Goal: Information Seeking & Learning: Learn about a topic

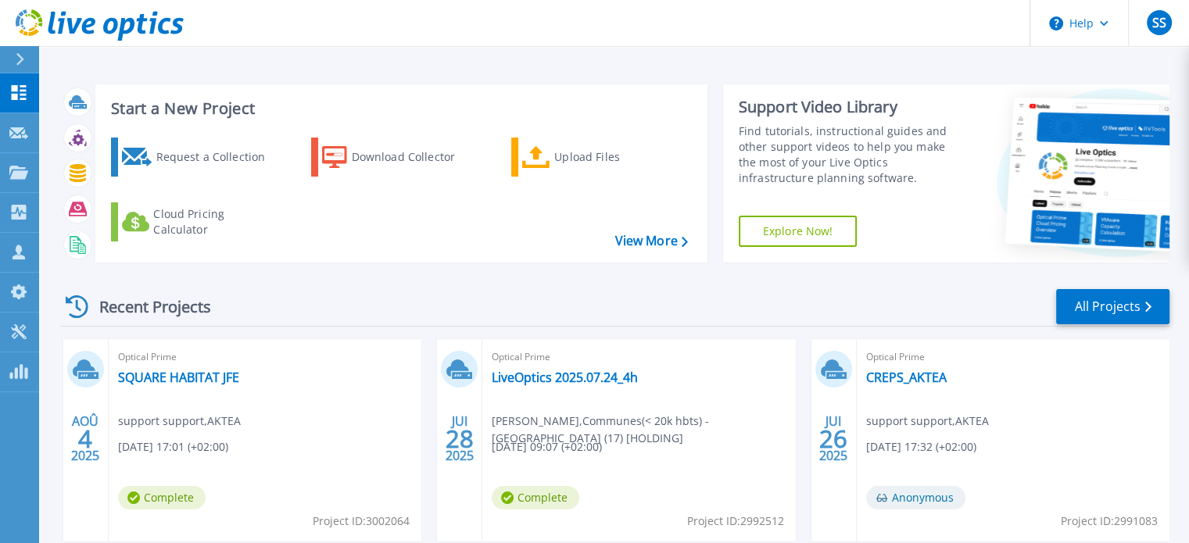
click at [215, 361] on span "Optical Prime" at bounding box center [265, 357] width 294 height 17
click at [231, 387] on div "Optical Prime SQUARE HABITAT JFE support support , AKTEA 08/04/2025, 17:01 (+02…" at bounding box center [265, 440] width 313 height 202
click at [227, 378] on link "SQUARE HABITAT JFE" at bounding box center [178, 378] width 121 height 16
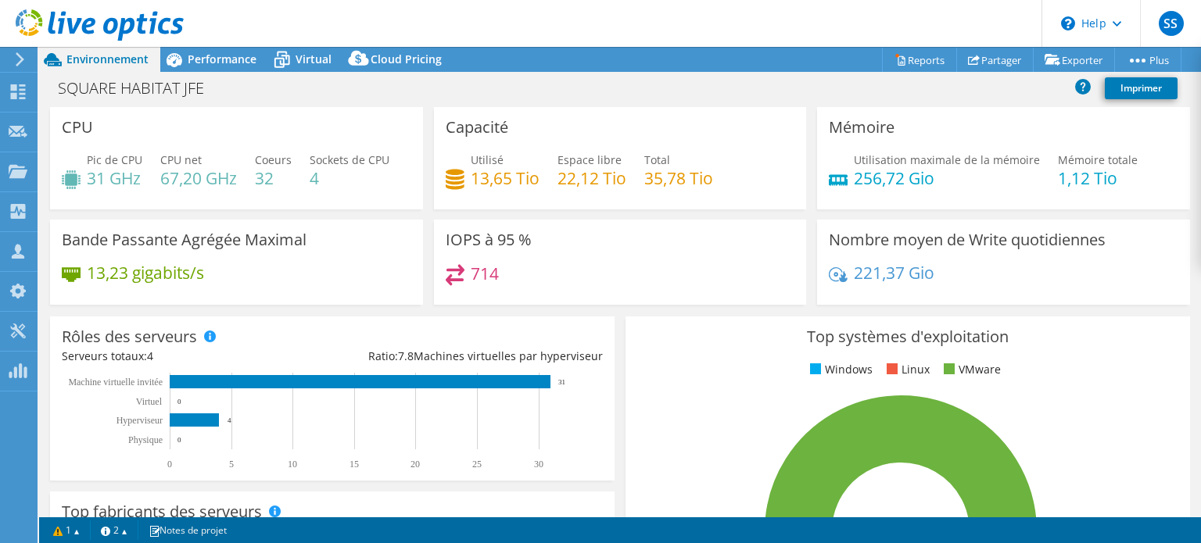
select select "EULondon"
select select "EUR"
click at [228, 65] on span "Performance" at bounding box center [222, 59] width 69 height 15
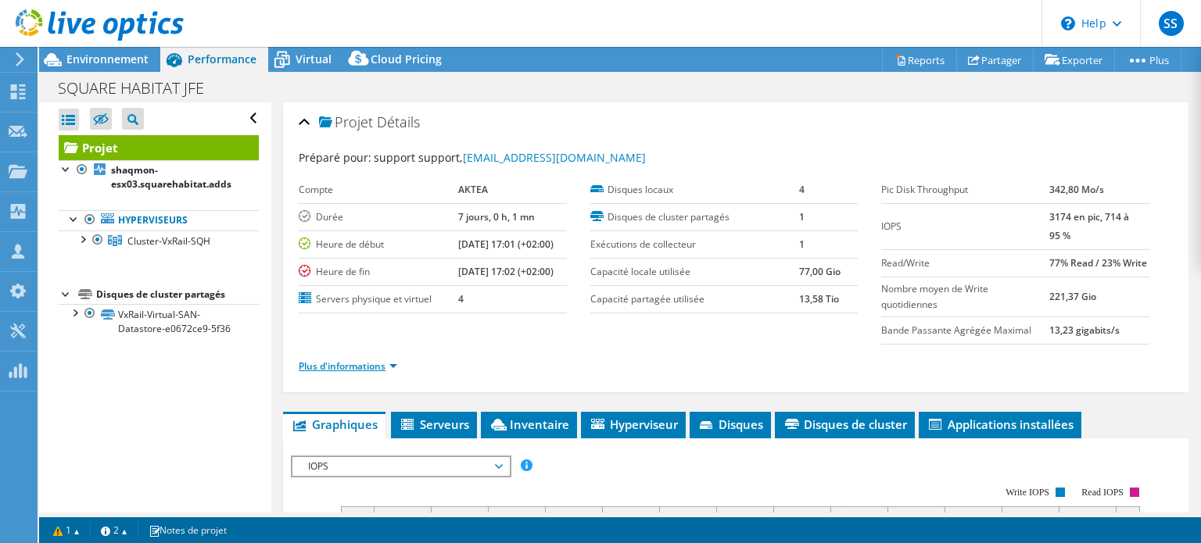
click at [368, 373] on link "Plus d'informations" at bounding box center [348, 366] width 98 height 13
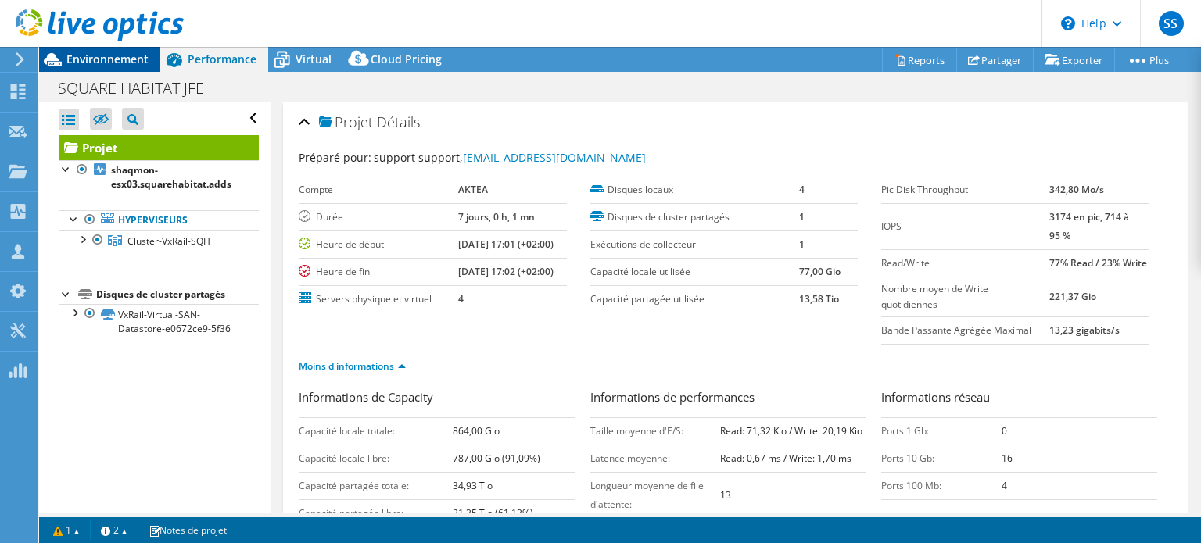
click at [96, 58] on span "Environnement" at bounding box center [107, 59] width 82 height 15
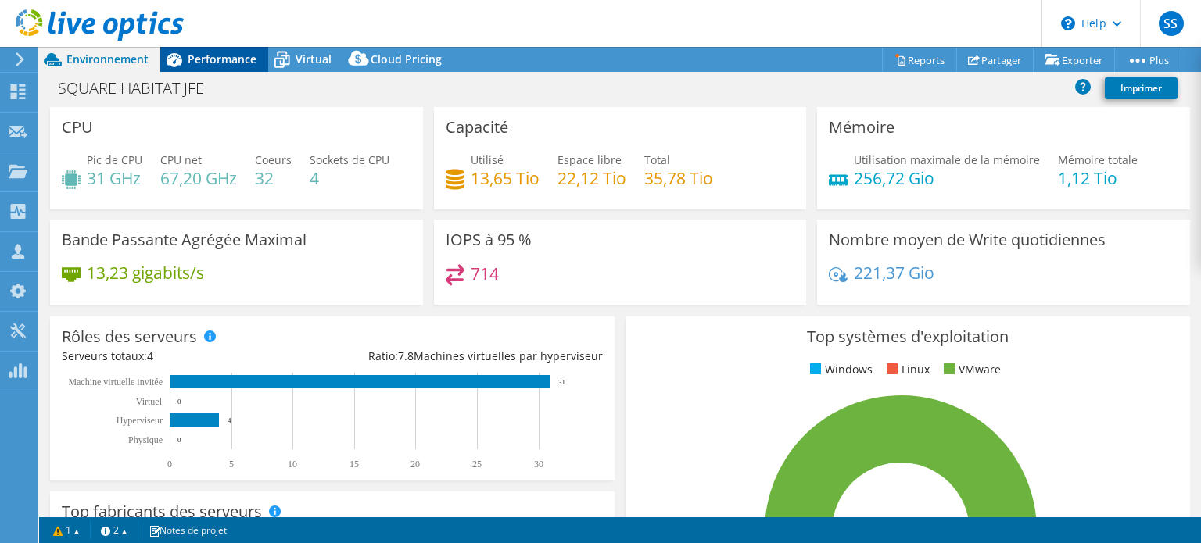
click at [213, 68] on div "Performance" at bounding box center [214, 59] width 108 height 25
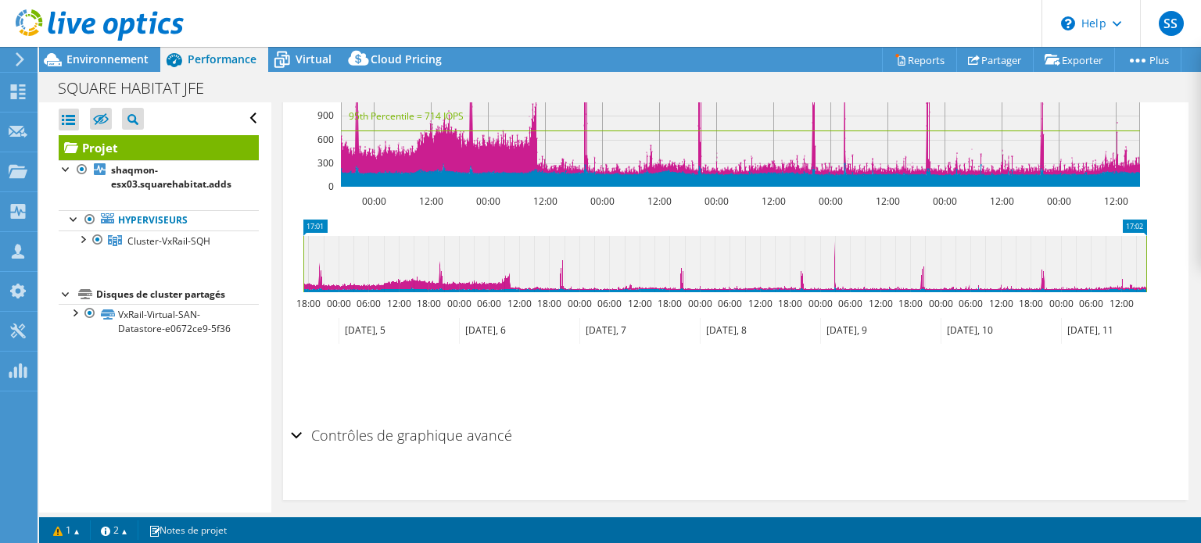
scroll to position [881, 0]
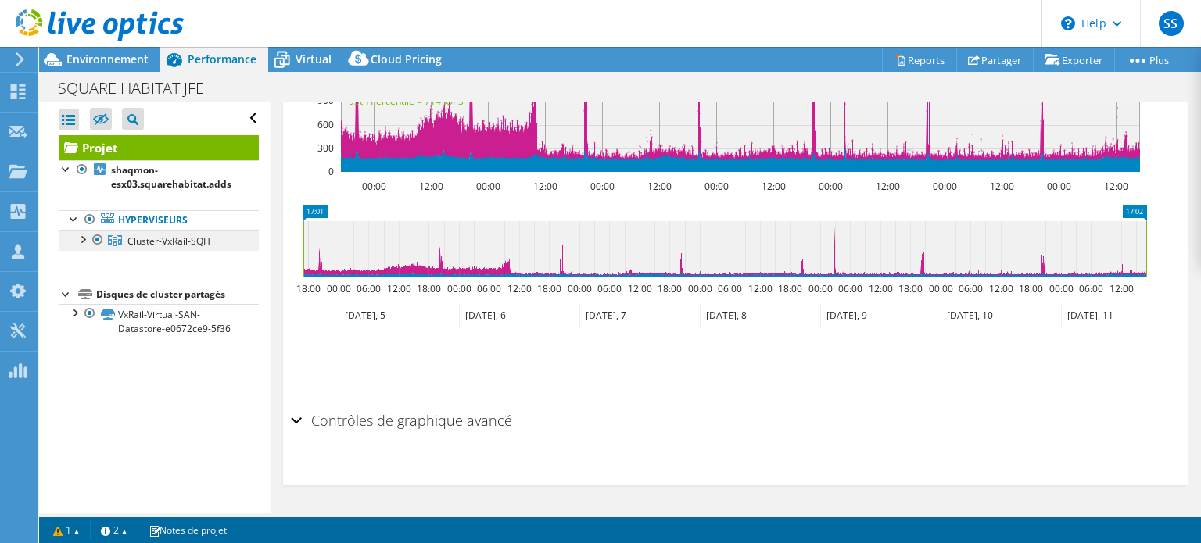
click at [165, 242] on span "Cluster-VxRail-SQH" at bounding box center [168, 240] width 83 height 13
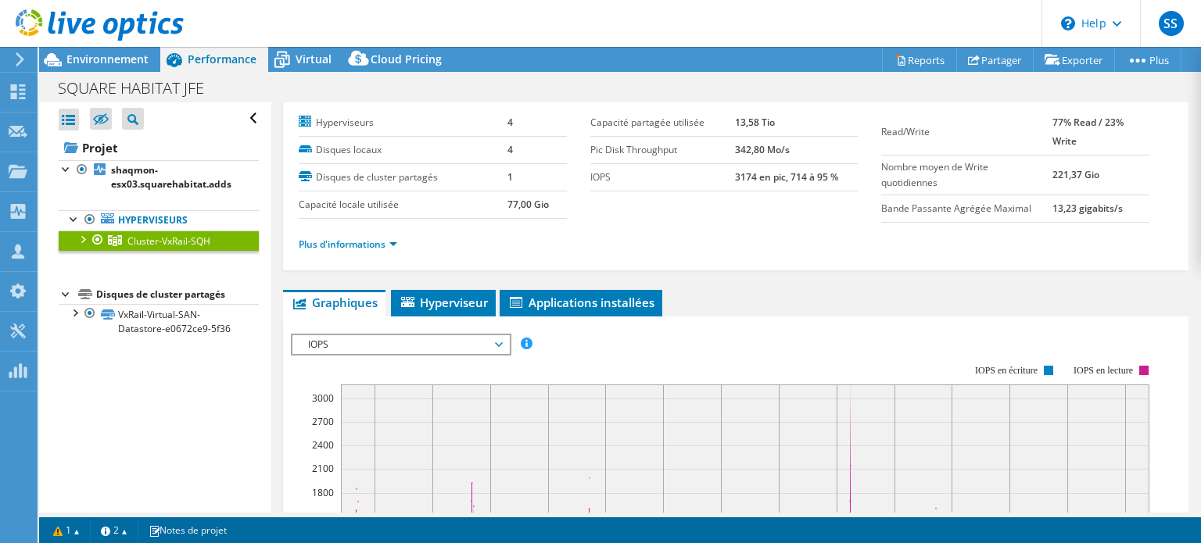
scroll to position [0, 0]
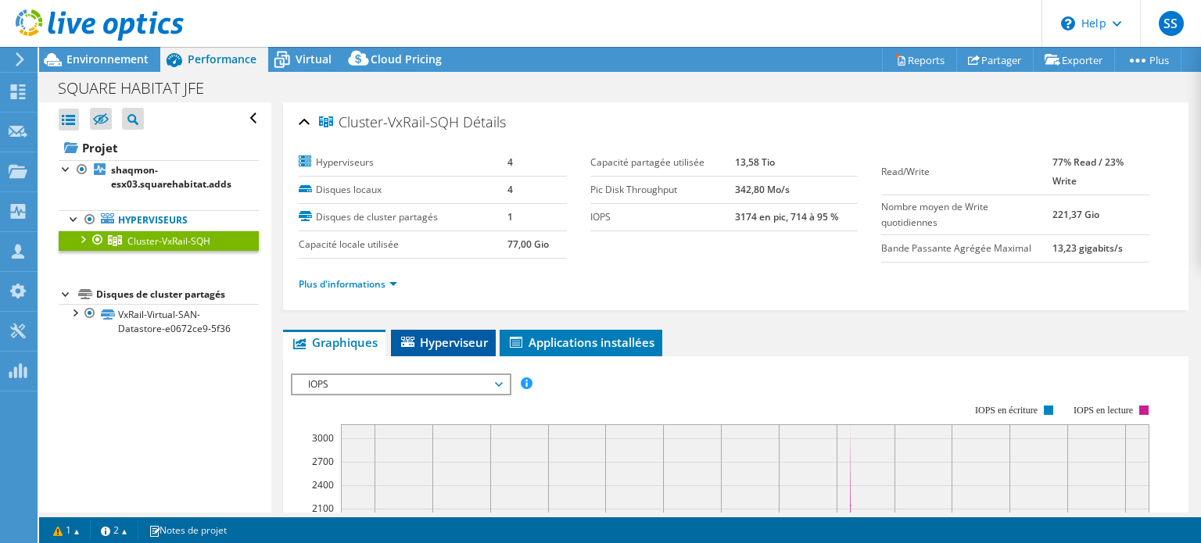
click at [446, 338] on span "Hyperviseur" at bounding box center [443, 343] width 89 height 16
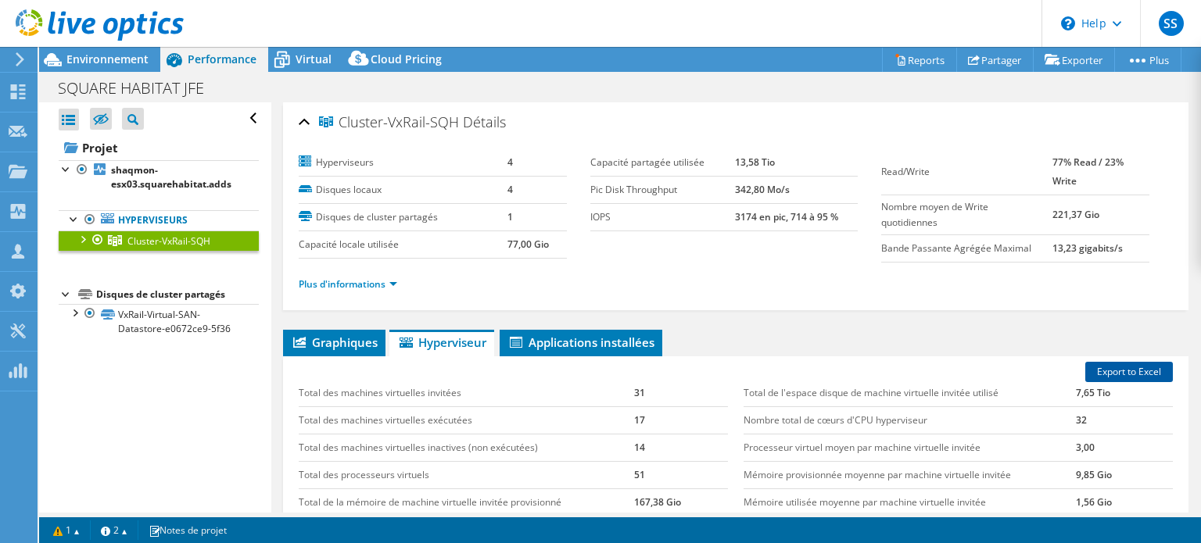
click at [1106, 378] on link "Export to Excel" at bounding box center [1129, 372] width 88 height 20
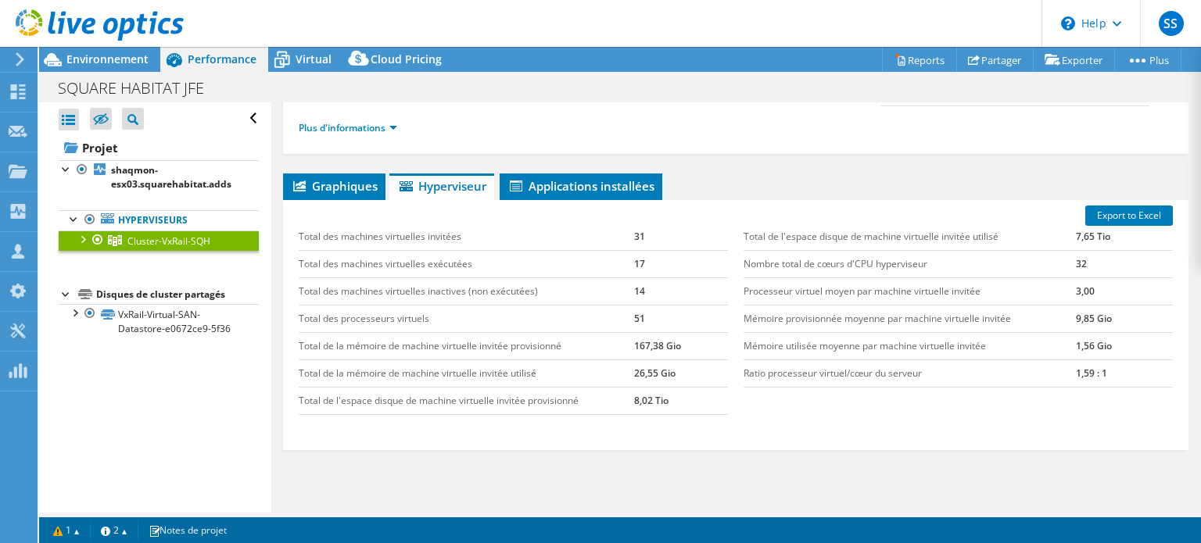
scroll to position [233, 0]
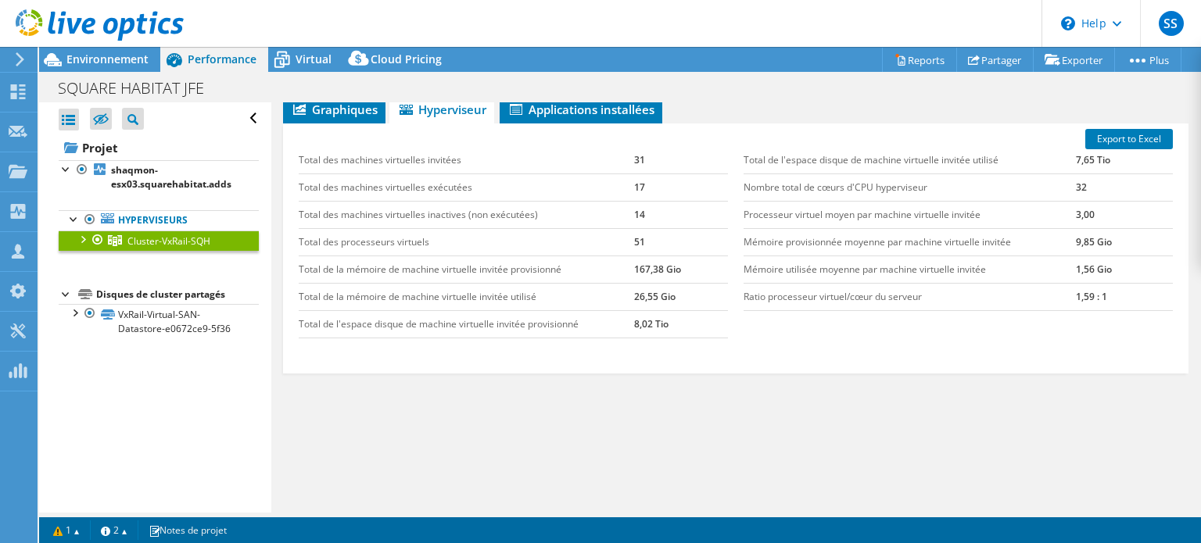
click at [637, 184] on td "17" at bounding box center [681, 187] width 94 height 27
drag, startPoint x: 791, startPoint y: 165, endPoint x: 1108, endPoint y: 159, distance: 317.4
click at [1108, 159] on tr "Total de l'espace disque de machine virtuelle invitée utilisé 7,65 Tio" at bounding box center [957, 160] width 429 height 27
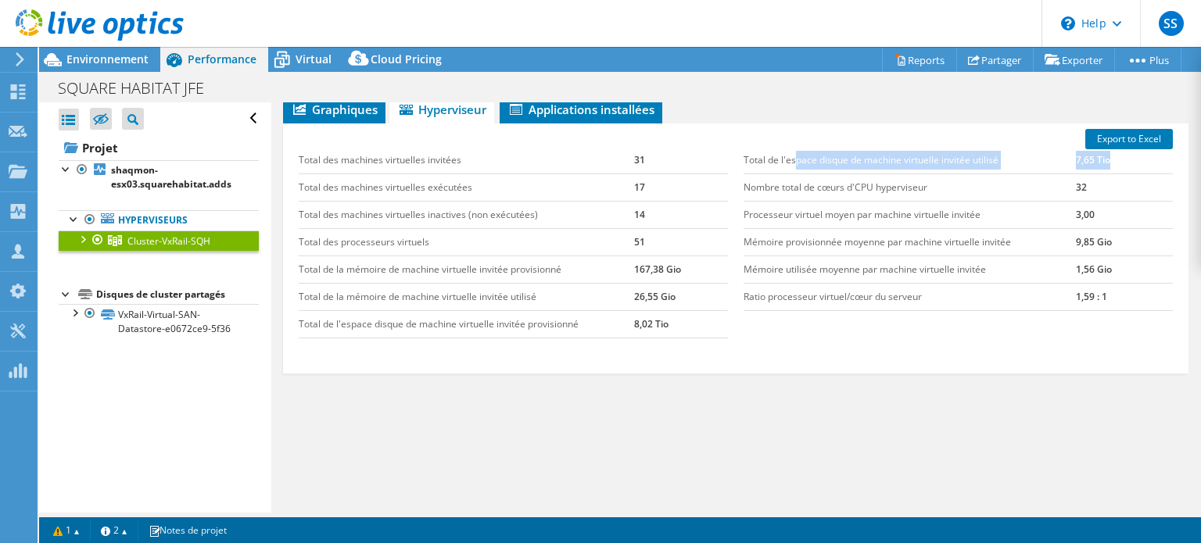
click at [1108, 159] on td "7,65 Tio" at bounding box center [1124, 160] width 97 height 27
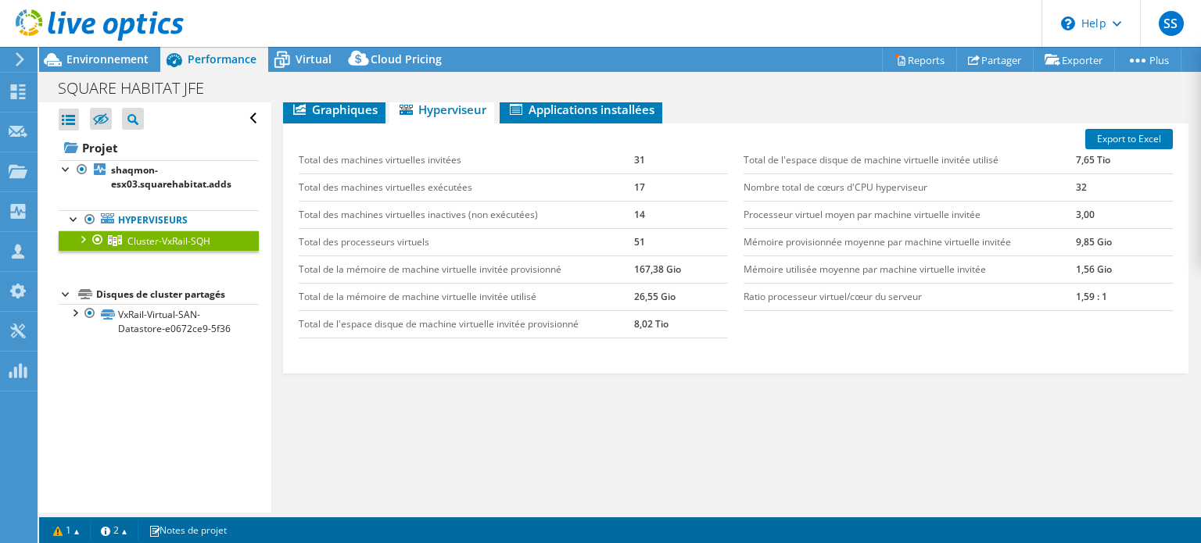
click at [1108, 159] on td "7,65 Tio" at bounding box center [1124, 160] width 97 height 27
drag, startPoint x: 638, startPoint y: 324, endPoint x: 702, endPoint y: 315, distance: 64.8
click at [702, 315] on td "8,02 Tio" at bounding box center [681, 323] width 94 height 27
click at [412, 340] on div "Total des machines virtuelles invitées 31 Total des machines virtuelles exécuté…" at bounding box center [513, 242] width 445 height 223
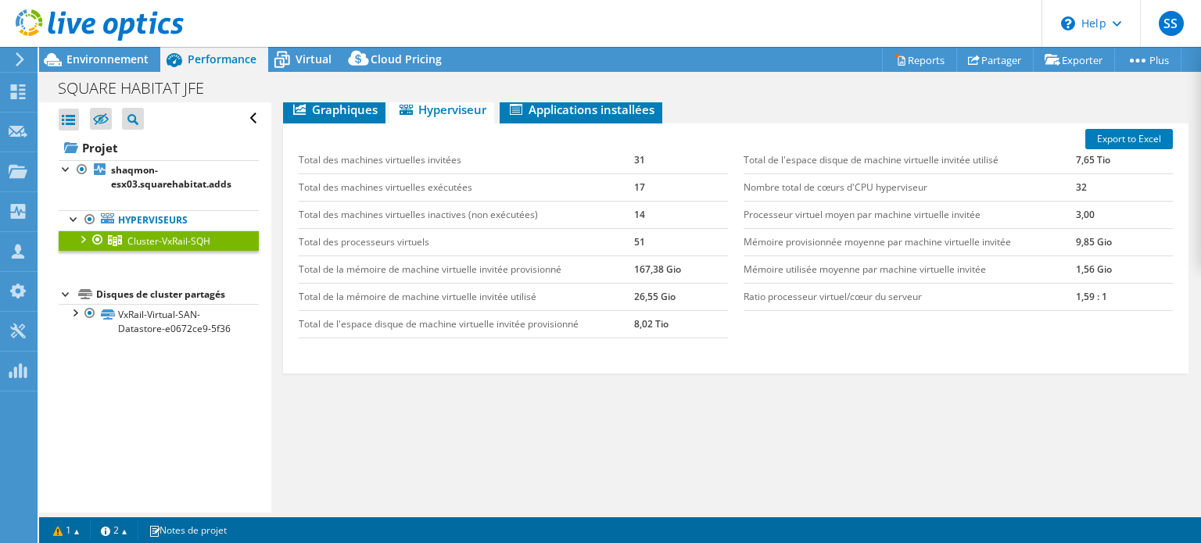
click at [429, 337] on div "Total des machines virtuelles invitées 31 Total des machines virtuelles exécuté…" at bounding box center [513, 242] width 445 height 223
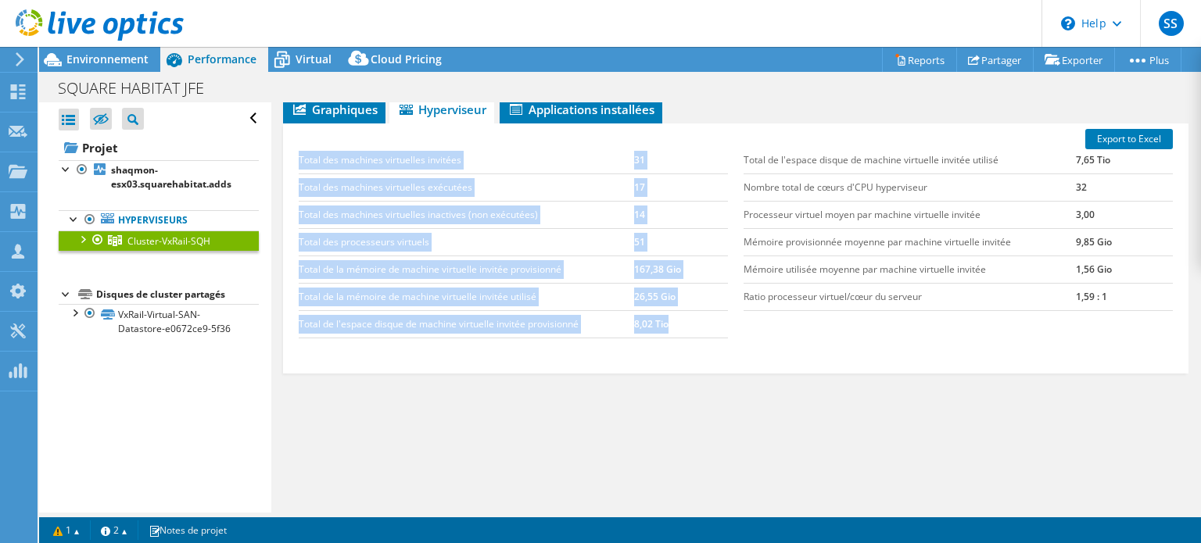
click at [429, 337] on div "Total des machines virtuelles invitées 31 Total des machines virtuelles exécuté…" at bounding box center [513, 242] width 445 height 223
click at [634, 327] on td "8,02 Tio" at bounding box center [681, 323] width 94 height 27
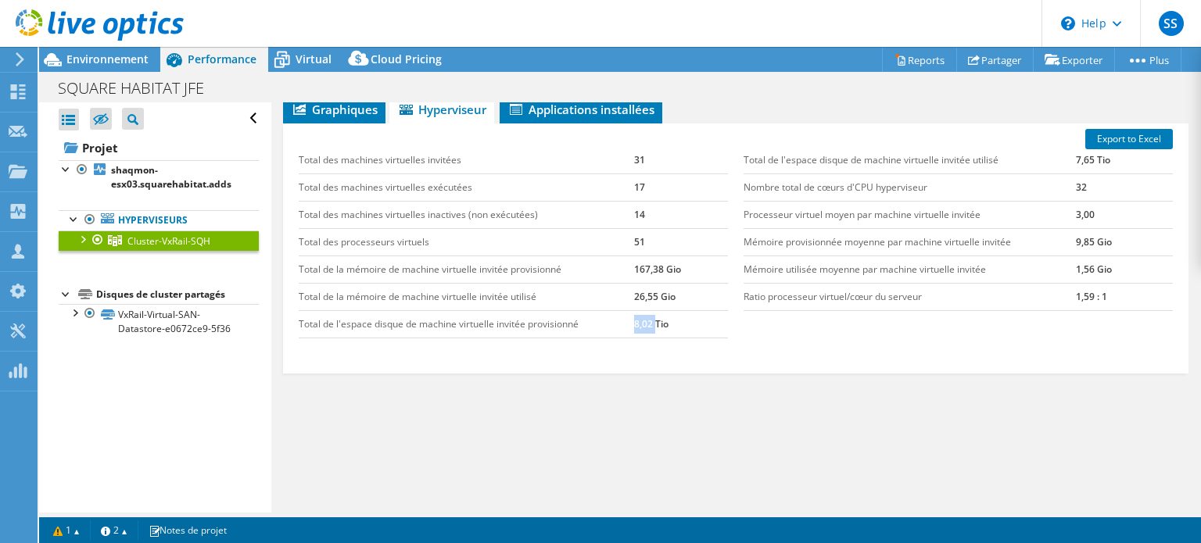
click at [634, 327] on td "8,02 Tio" at bounding box center [681, 323] width 94 height 27
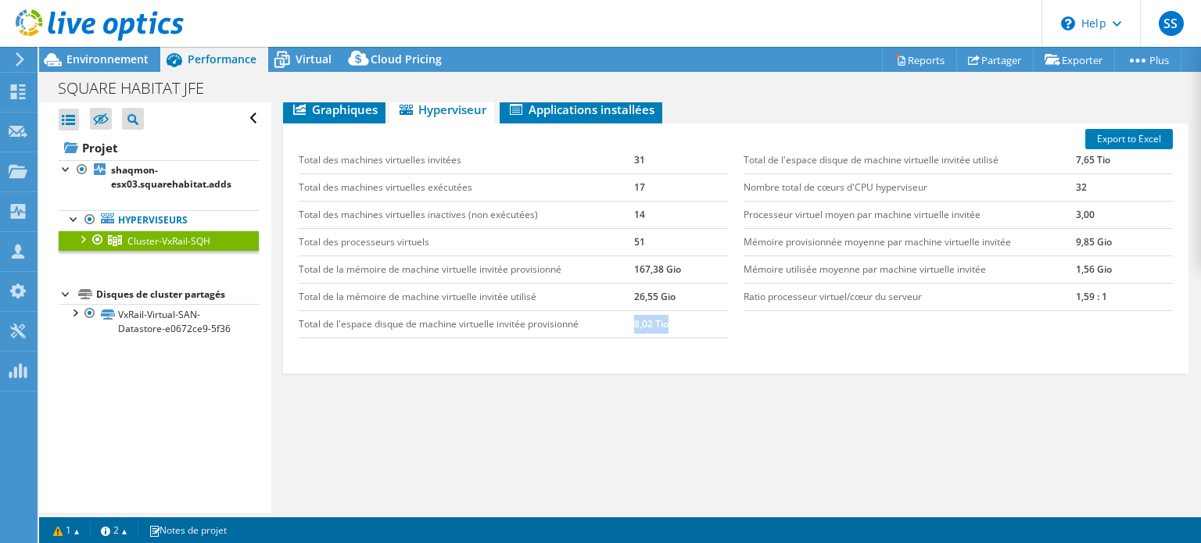
click at [634, 327] on td "8,02 Tio" at bounding box center [681, 323] width 94 height 27
click at [644, 262] on td "167,38 Gio" at bounding box center [681, 269] width 94 height 27
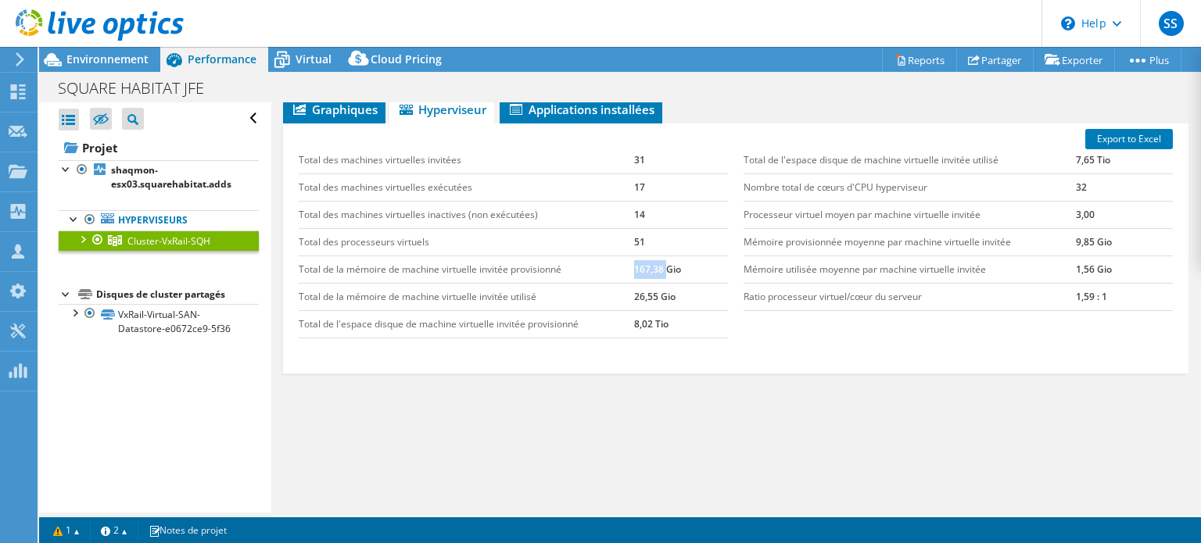
click at [644, 262] on td "167,38 Gio" at bounding box center [681, 269] width 94 height 27
click at [628, 299] on td "Total de la mémoire de machine virtuelle invitée utilisé" at bounding box center [466, 296] width 335 height 27
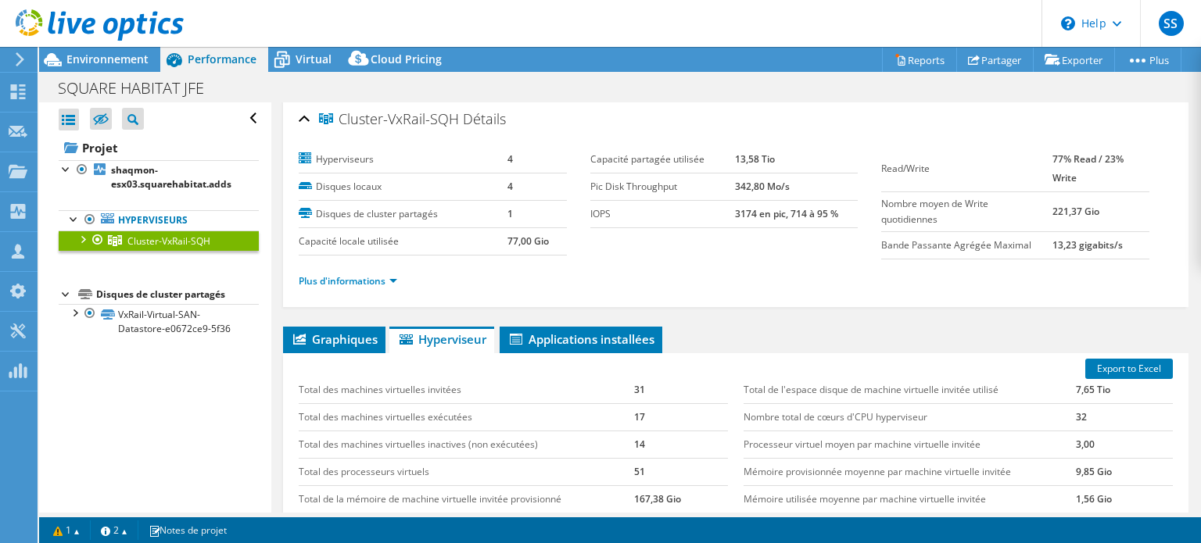
scroll to position [0, 0]
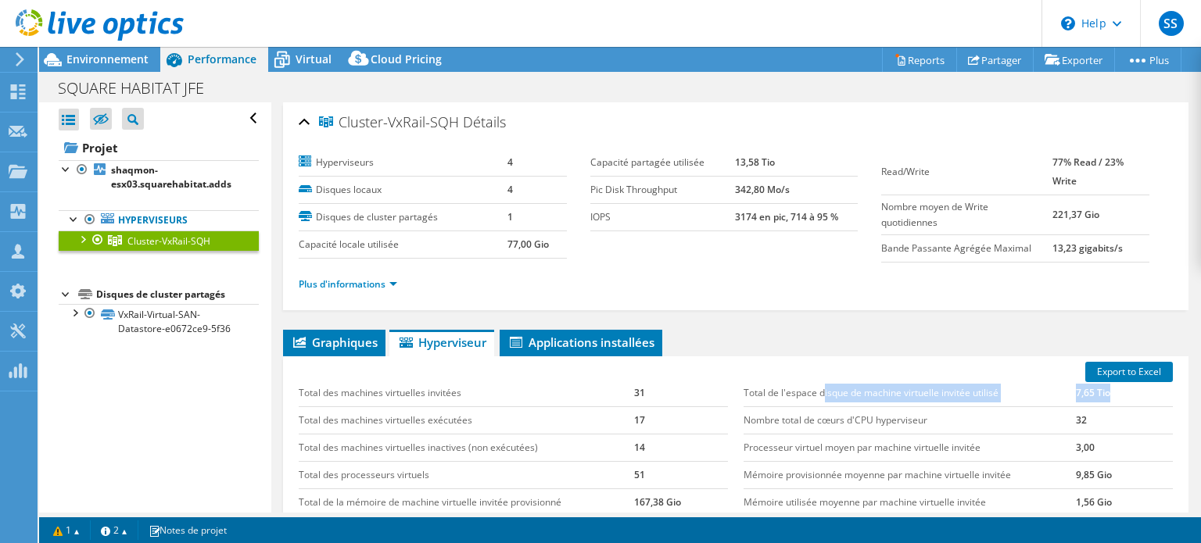
drag, startPoint x: 818, startPoint y: 389, endPoint x: 1113, endPoint y: 392, distance: 295.5
click at [1113, 392] on tr "Total de l'espace disque de machine virtuelle invitée utilisé 7,65 Tio" at bounding box center [957, 393] width 429 height 27
click at [1113, 392] on td "7,65 Tio" at bounding box center [1124, 393] width 97 height 27
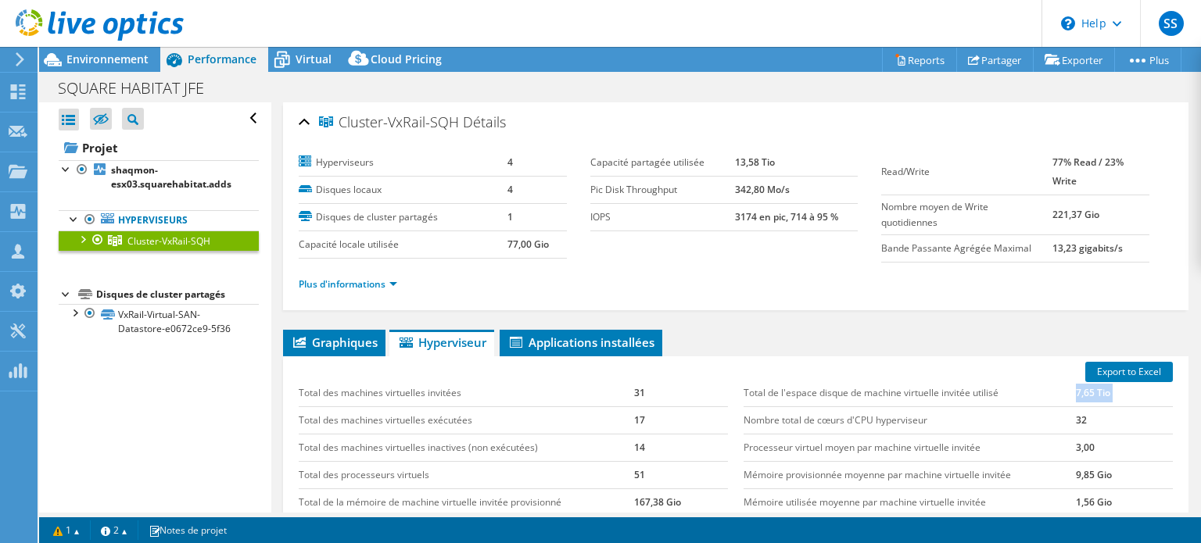
click at [1113, 392] on td "7,65 Tio" at bounding box center [1124, 393] width 97 height 27
click at [1088, 472] on td "9,85 Gio" at bounding box center [1124, 474] width 97 height 27
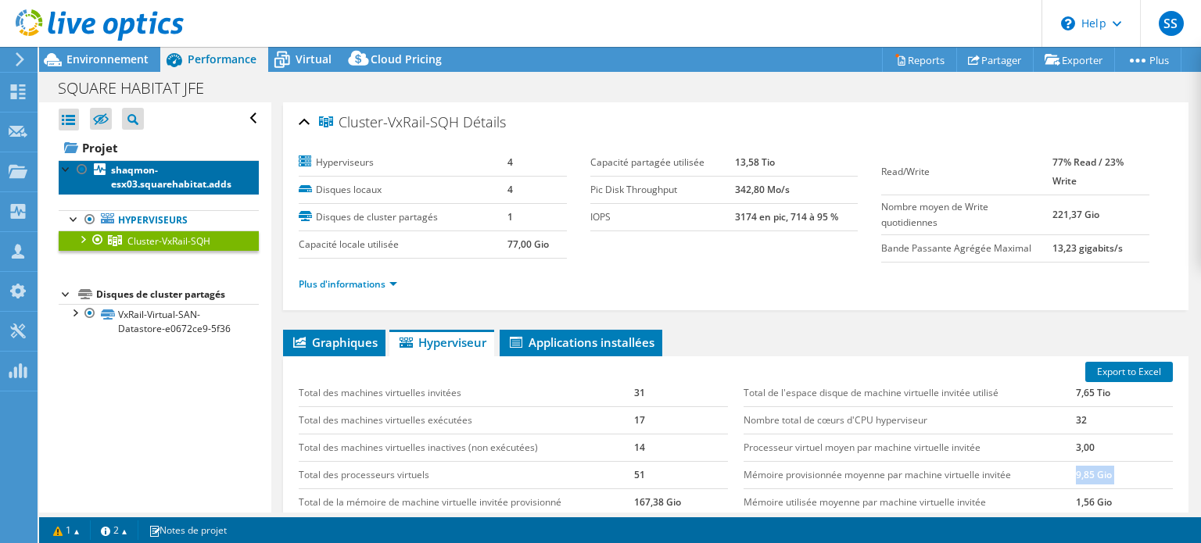
click at [163, 181] on b "shaqmon-esx03.squarehabitat.adds" at bounding box center [171, 176] width 120 height 27
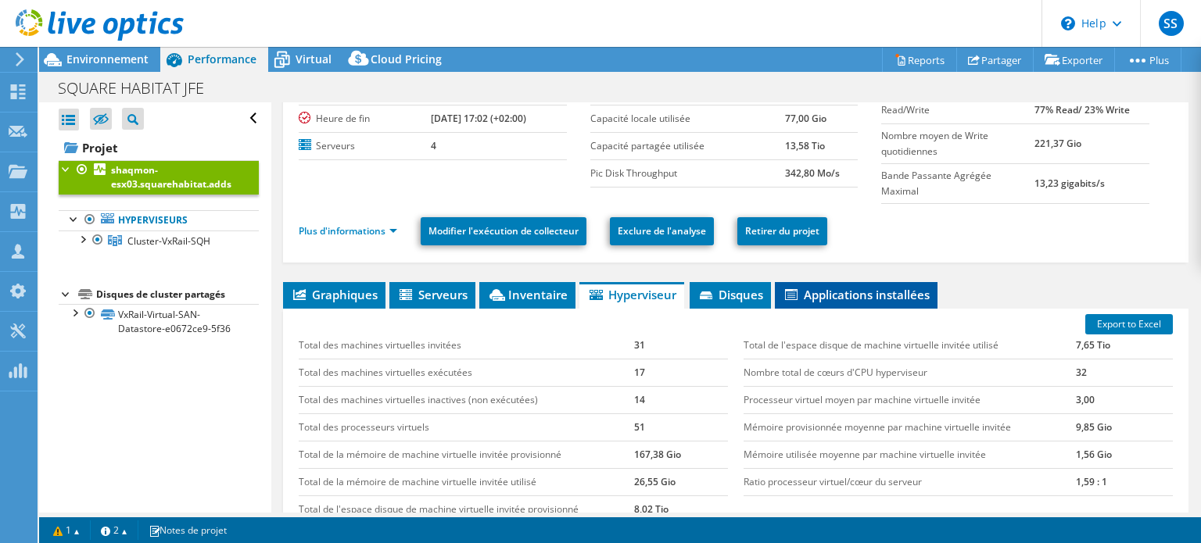
scroll to position [156, 0]
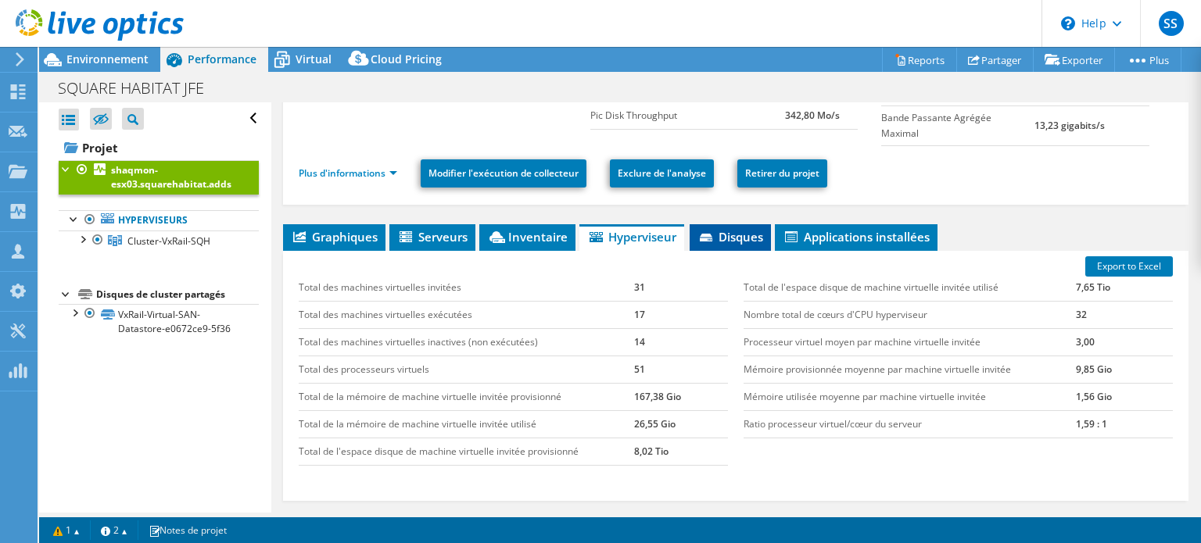
click at [703, 237] on icon at bounding box center [706, 238] width 13 height 8
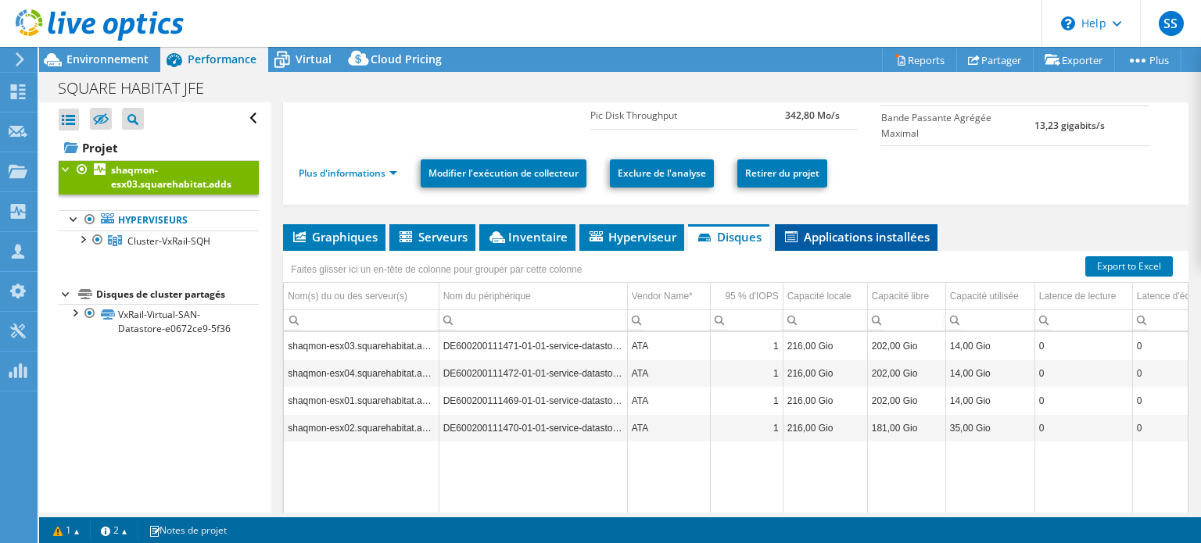
click at [833, 242] on li "Applications installées" at bounding box center [856, 237] width 163 height 27
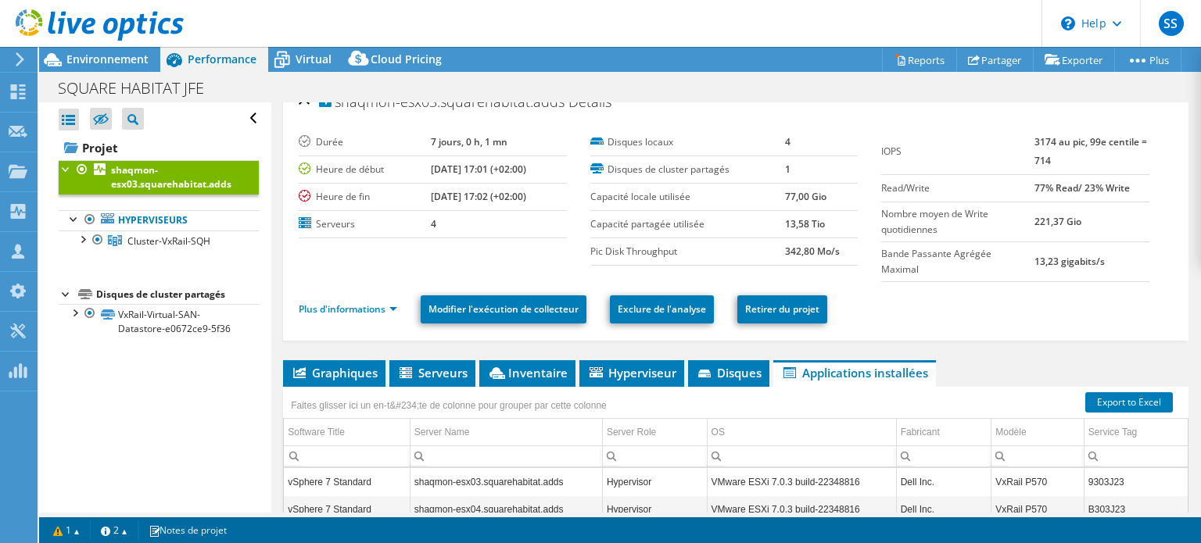
scroll to position [0, 0]
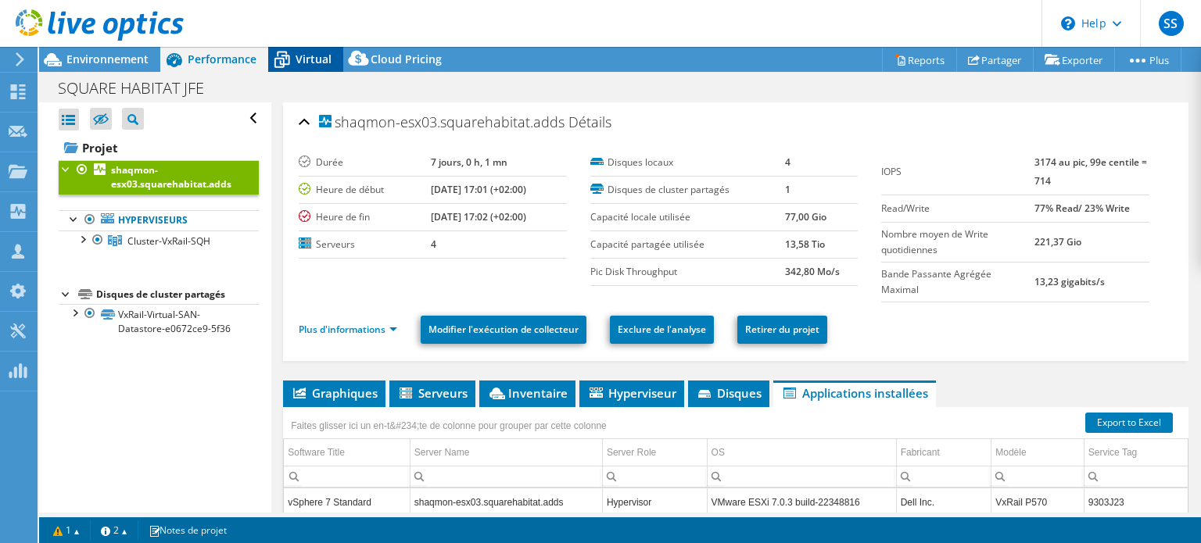
click at [328, 67] on div "Virtual" at bounding box center [305, 59] width 75 height 25
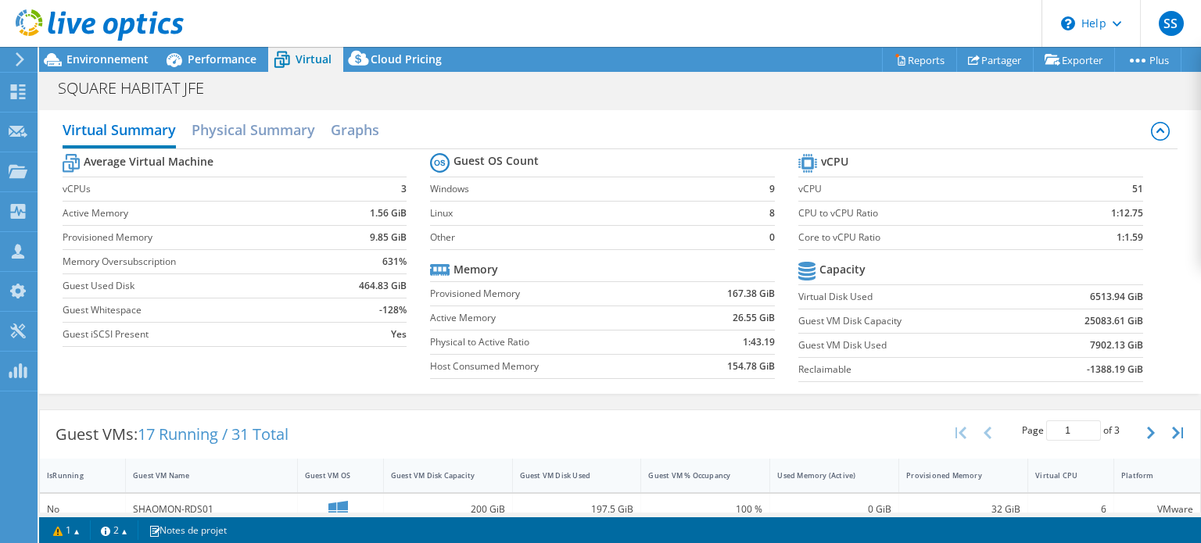
click at [747, 339] on b "1:43.19" at bounding box center [759, 343] width 32 height 16
click at [713, 384] on section "Guest OS Count Windows 9 Linux 8 Other 0 Memory Provisioned Memory 167.38 GiB A…" at bounding box center [614, 268] width 368 height 238
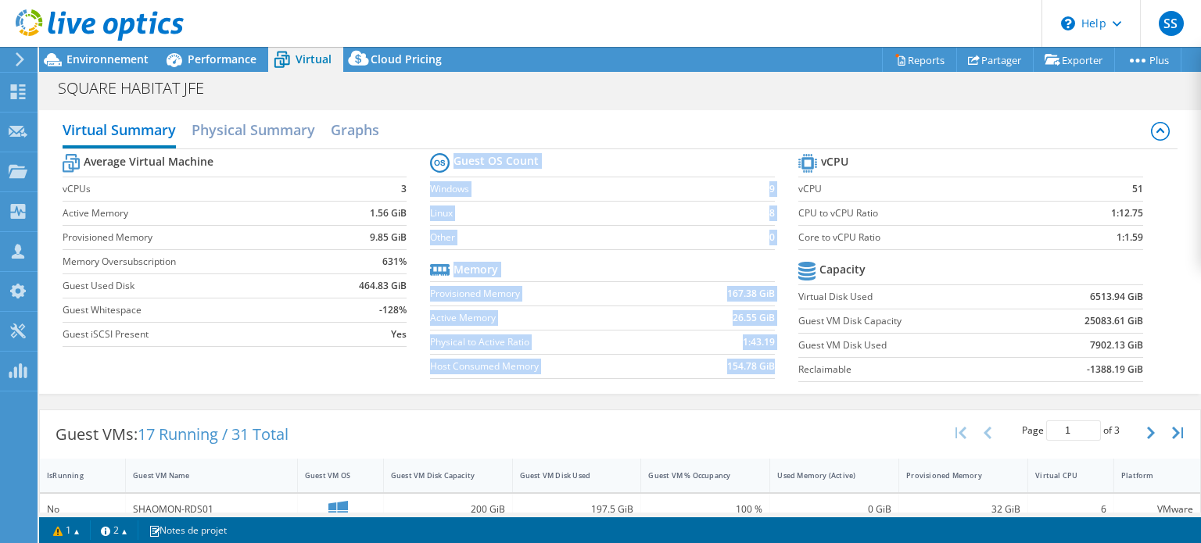
click at [713, 384] on section "Guest OS Count Windows 9 Linux 8 Other 0 Memory Provisioned Memory 167.38 GiB A…" at bounding box center [614, 268] width 368 height 238
click at [741, 300] on td "167.38 GiB" at bounding box center [725, 293] width 100 height 24
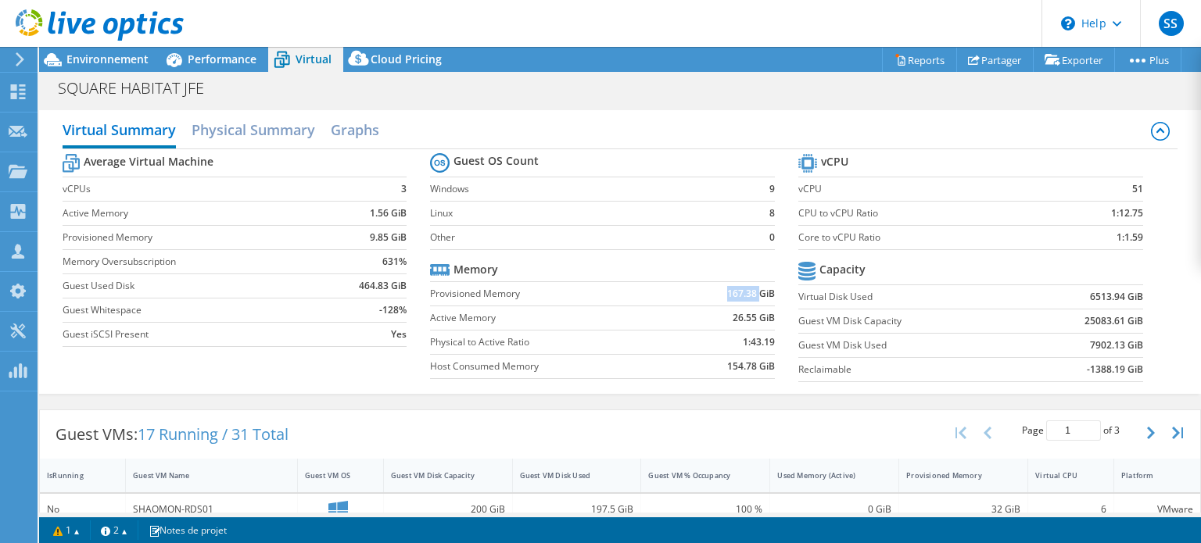
click at [740, 300] on td "167.38 GiB" at bounding box center [725, 293] width 100 height 24
click at [533, 310] on label "Active Memory" at bounding box center [552, 318] width 245 height 16
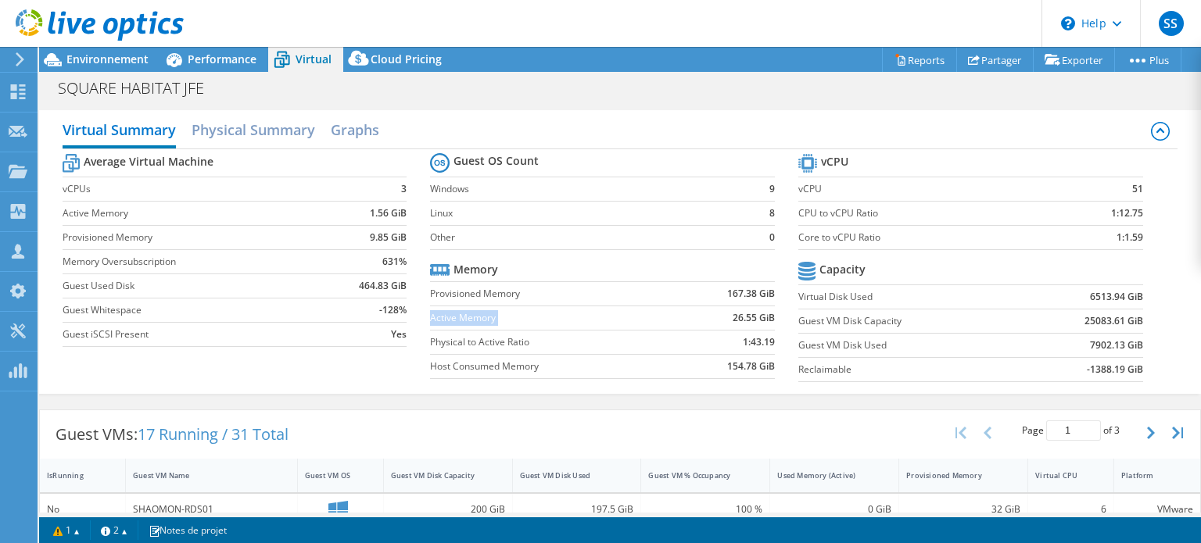
click at [533, 310] on label "Active Memory" at bounding box center [552, 318] width 245 height 16
click at [1110, 187] on td "51" at bounding box center [1097, 189] width 91 height 24
click at [1107, 186] on td "51" at bounding box center [1097, 189] width 91 height 24
click at [1104, 186] on td "51" at bounding box center [1097, 189] width 91 height 24
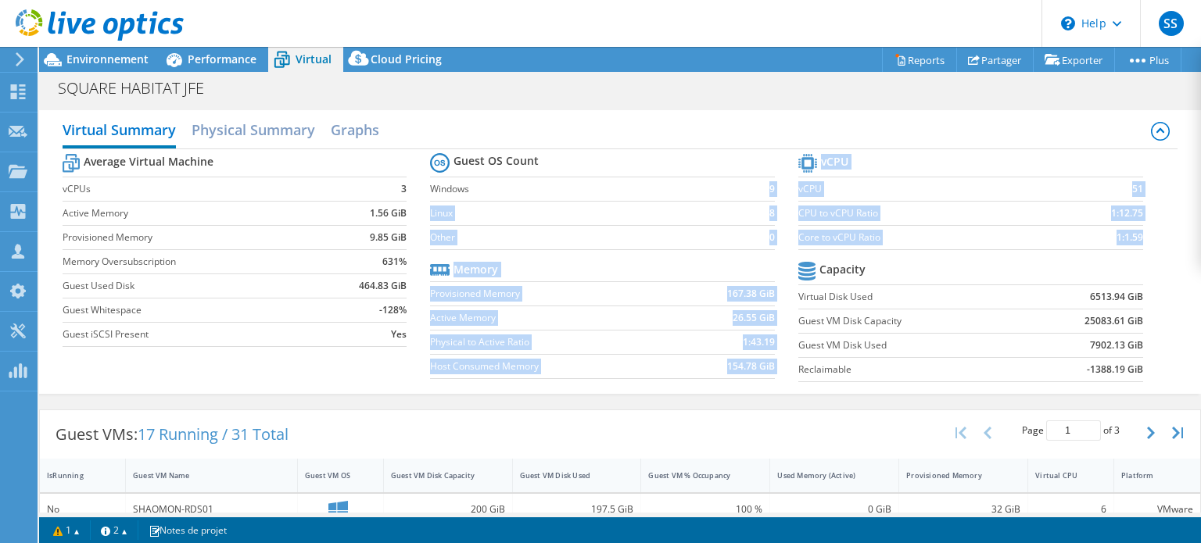
drag, startPoint x: 725, startPoint y: 194, endPoint x: 1121, endPoint y: 384, distance: 438.8
click at [1121, 384] on div "Average Virtual Machine vCPUs 3 Active Memory 1.56 GiB Provisioned Memory 9.85 …" at bounding box center [620, 269] width 1115 height 241
click at [1121, 384] on section "vCPU vCPU 51 CPU to vCPU Ratio 1:12.75 Core to vCPU Ratio 1:1.59 Capacity Virtu…" at bounding box center [982, 270] width 368 height 240
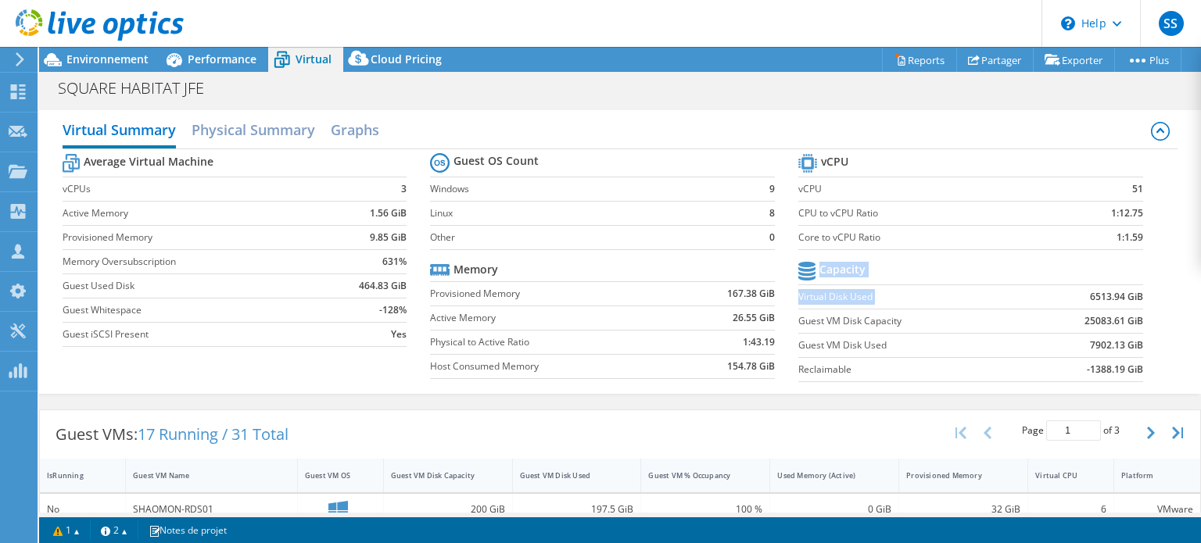
drag, startPoint x: 1072, startPoint y: 292, endPoint x: 1122, endPoint y: 307, distance: 52.2
click at [1140, 291] on section "vCPU vCPU 51 CPU to vCPU Ratio 1:12.75 Core to vCPU Ratio 1:1.59 Capacity Virtu…" at bounding box center [982, 270] width 368 height 240
click at [1104, 324] on b "25083.61 GiB" at bounding box center [1113, 321] width 59 height 16
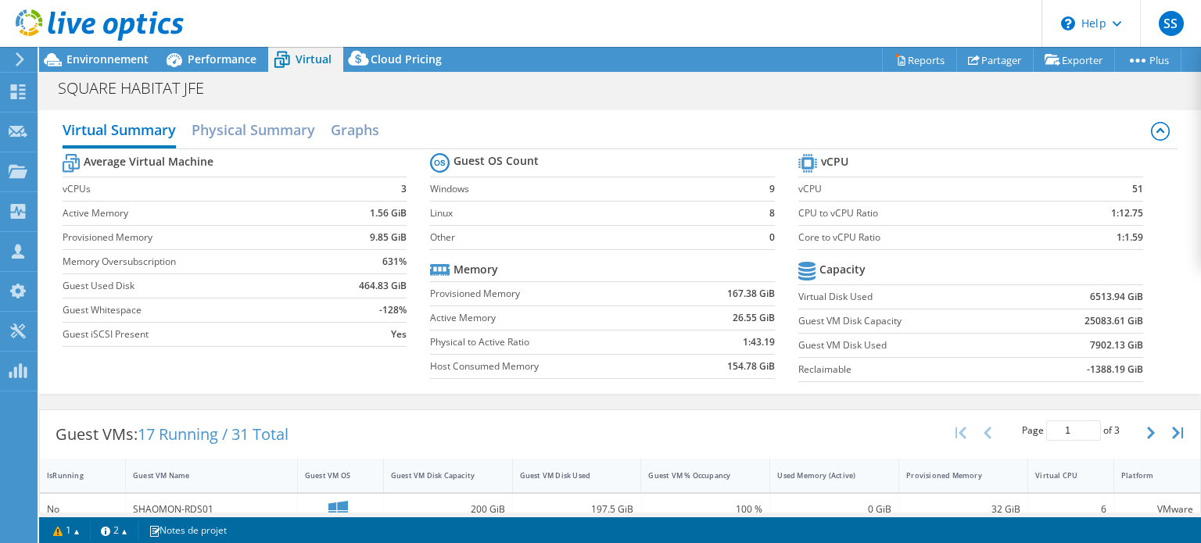
click at [1086, 362] on b "-1388.19 GiB" at bounding box center [1114, 370] width 56 height 16
click at [1090, 340] on b "7902.13 GiB" at bounding box center [1116, 346] width 53 height 16
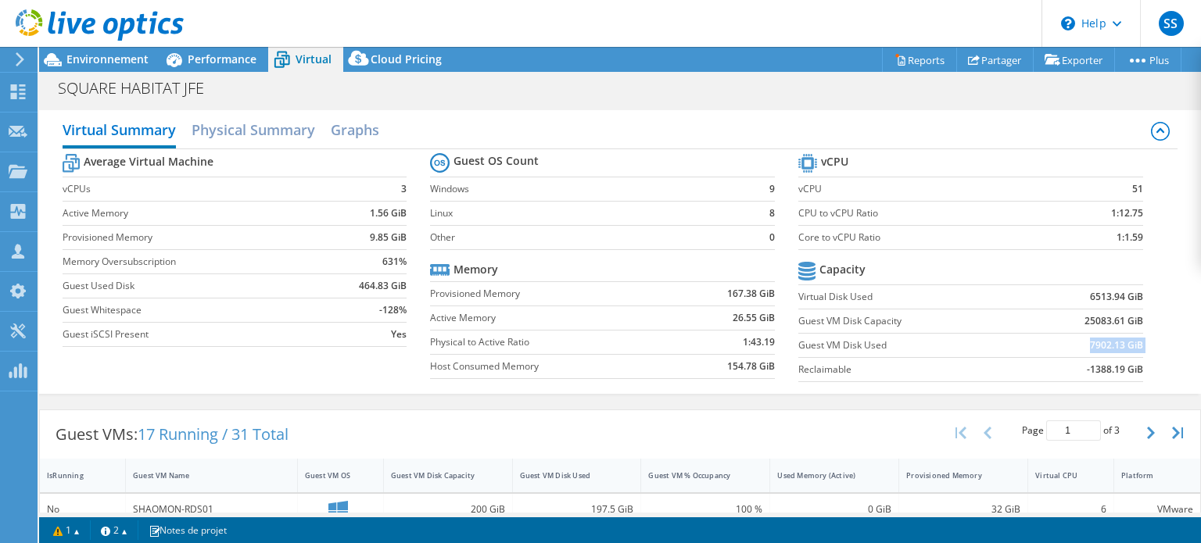
click at [1090, 340] on b "7902.13 GiB" at bounding box center [1116, 346] width 53 height 16
click at [365, 66] on icon at bounding box center [358, 61] width 31 height 31
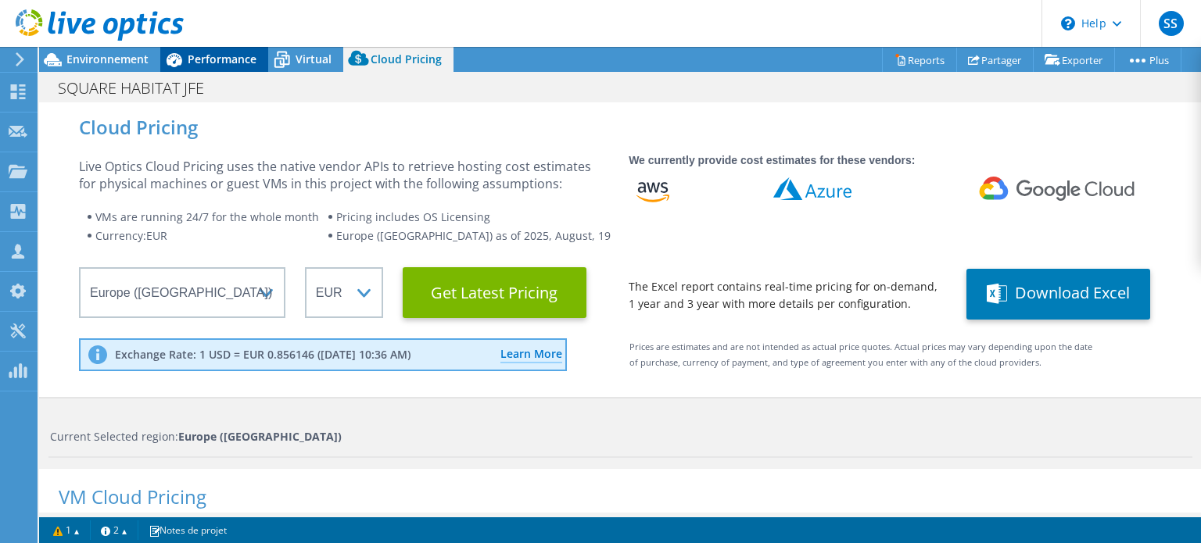
click at [209, 63] on span "Performance" at bounding box center [222, 59] width 69 height 15
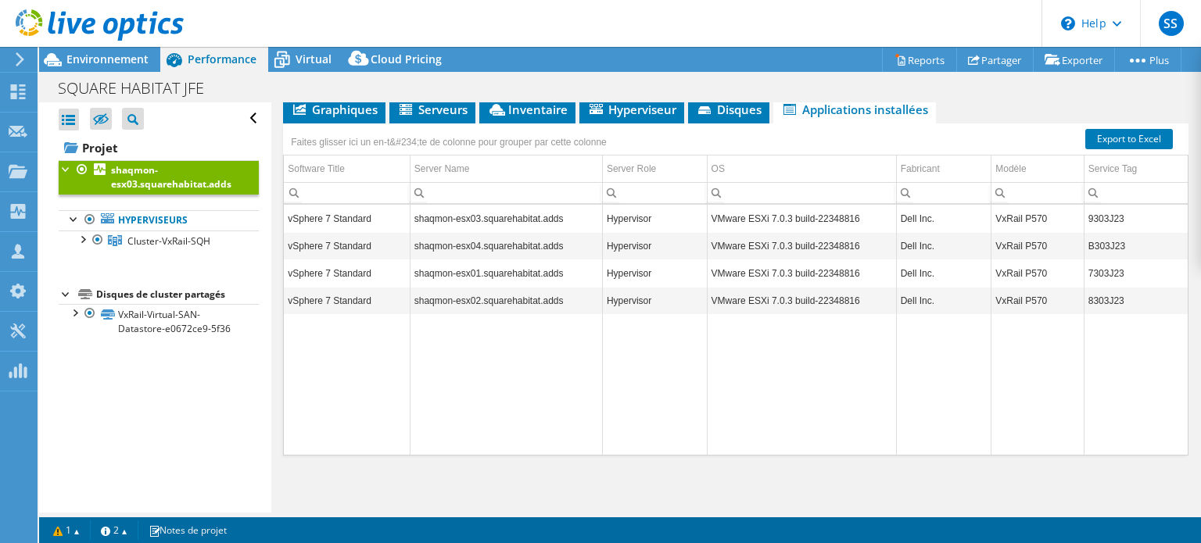
click at [109, 50] on div at bounding box center [92, 26] width 184 height 52
click at [84, 55] on span "Environnement" at bounding box center [107, 59] width 82 height 15
